Goal: Information Seeking & Learning: Learn about a topic

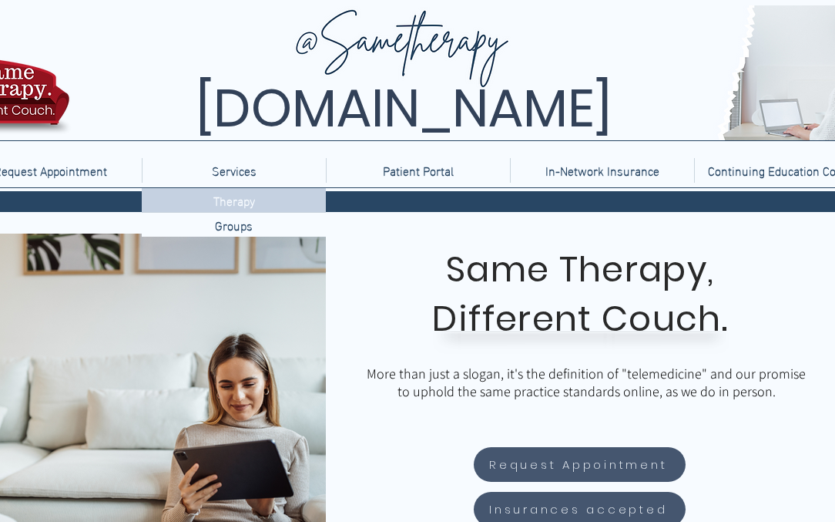
click at [240, 200] on p "Therapy" at bounding box center [234, 200] width 54 height 24
